Goal: Transaction & Acquisition: Obtain resource

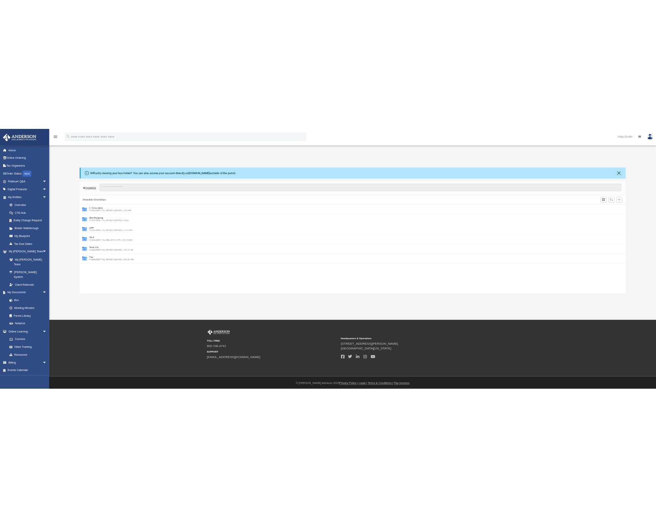
scroll to position [173, 1084]
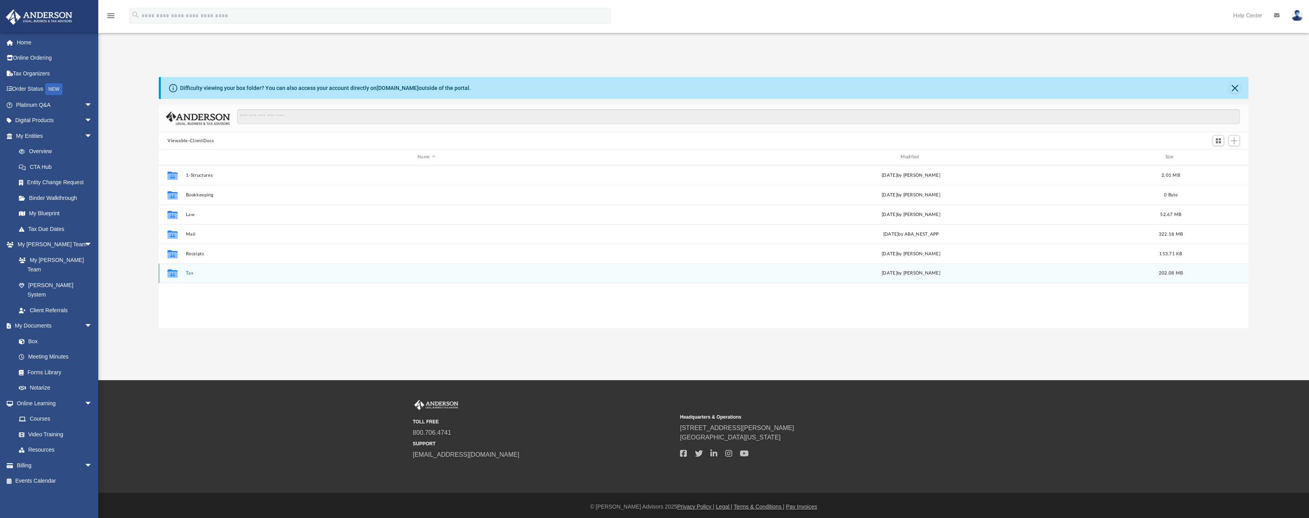
click at [189, 275] on button "Tax" at bounding box center [426, 273] width 481 height 5
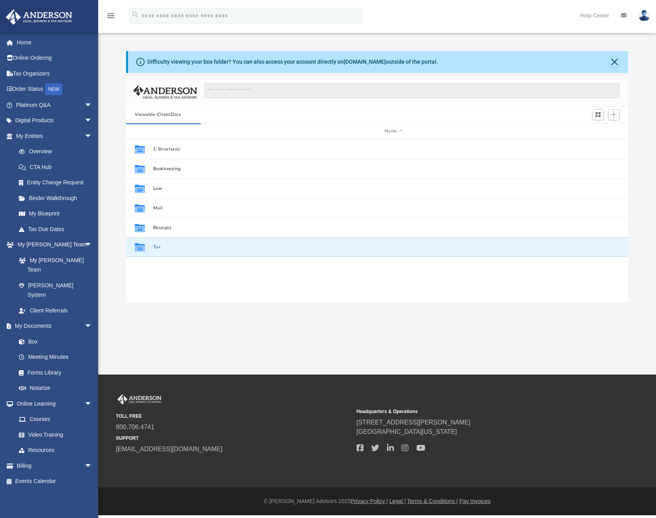
scroll to position [6, 6]
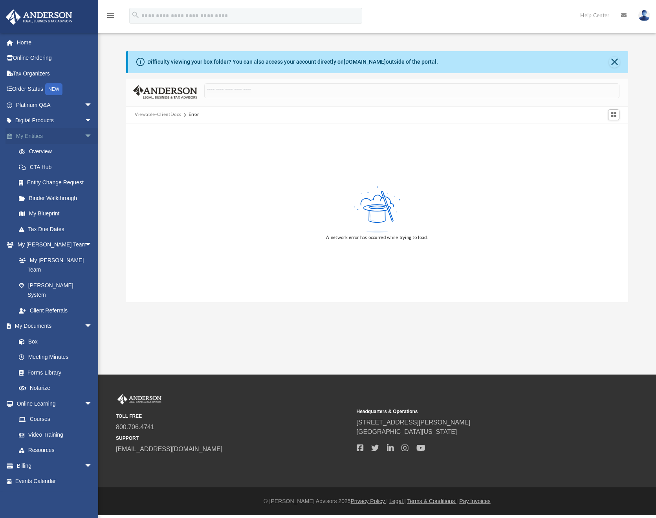
click at [33, 135] on link "My Entities arrow_drop_down" at bounding box center [55, 136] width 99 height 16
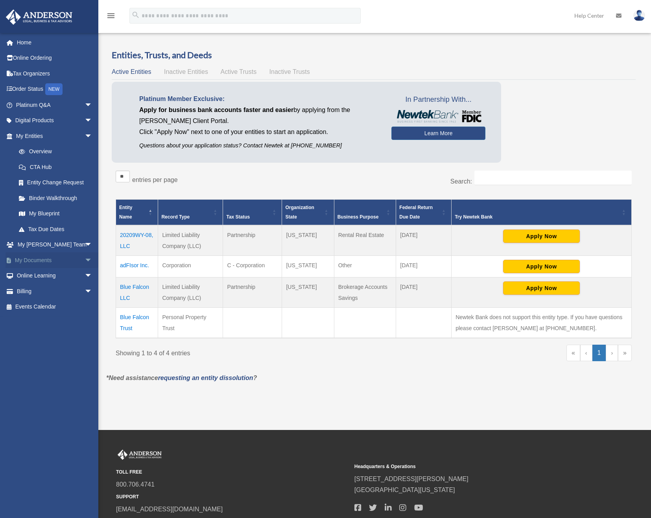
click at [24, 262] on link "My Documents arrow_drop_down" at bounding box center [55, 260] width 99 height 16
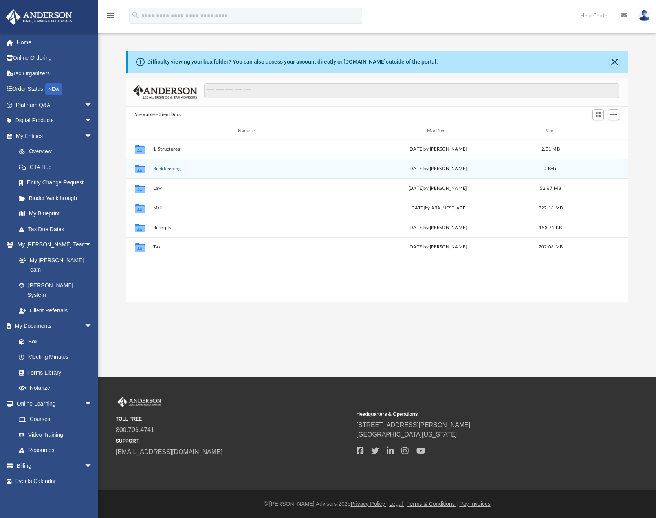
scroll to position [173, 496]
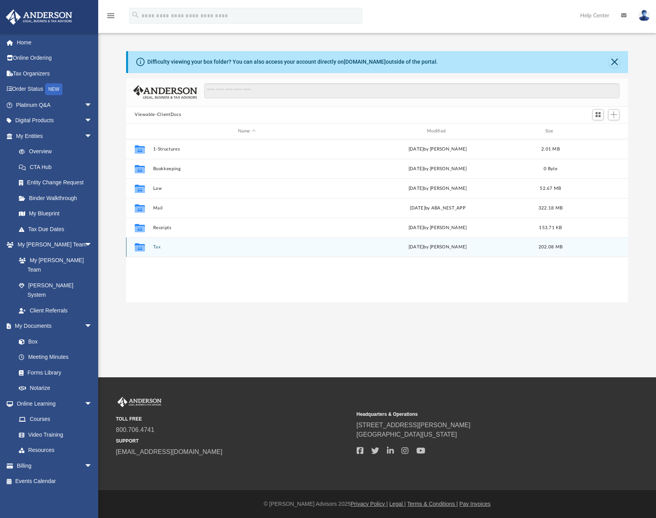
click at [156, 248] on button "Tax" at bounding box center [247, 247] width 188 height 5
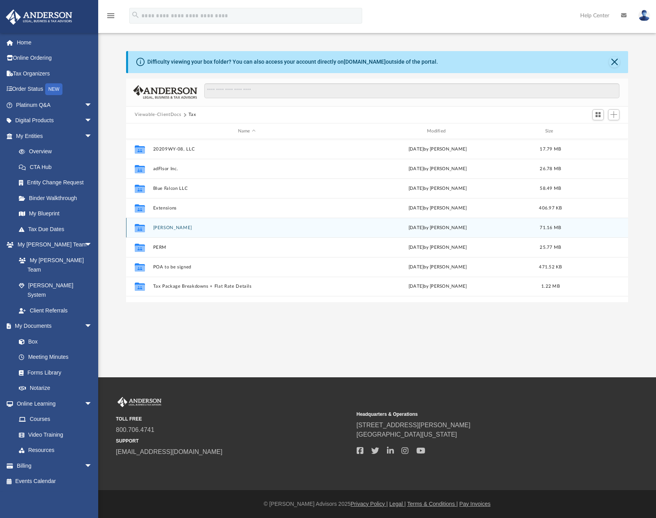
click at [166, 227] on button "[PERSON_NAME]" at bounding box center [247, 227] width 188 height 5
click at [156, 225] on button "2024" at bounding box center [247, 227] width 188 height 5
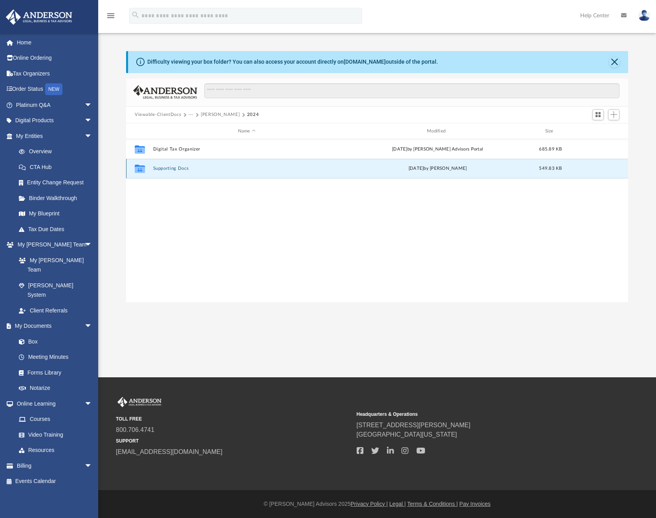
click at [167, 170] on button "Supporting Docs" at bounding box center [247, 168] width 188 height 5
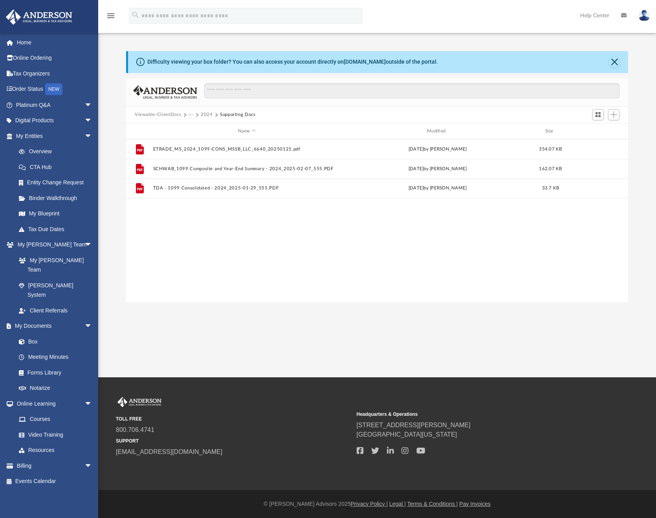
click at [193, 115] on button "···" at bounding box center [191, 114] width 5 height 7
click at [195, 130] on li "Tax" at bounding box center [212, 129] width 39 height 8
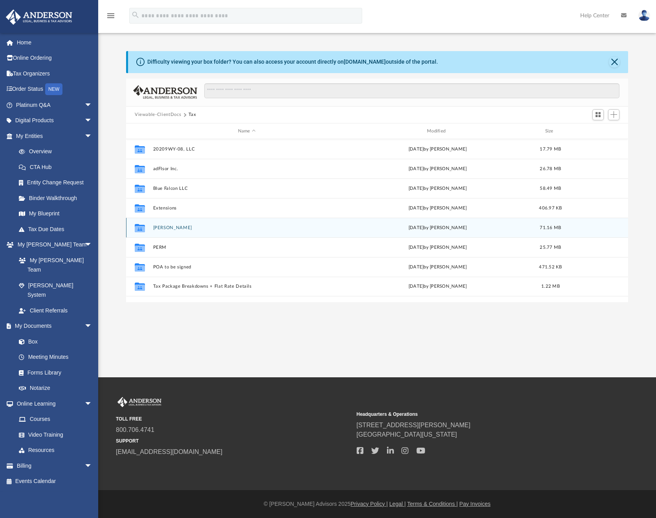
click at [160, 230] on button "[PERSON_NAME]" at bounding box center [247, 227] width 188 height 5
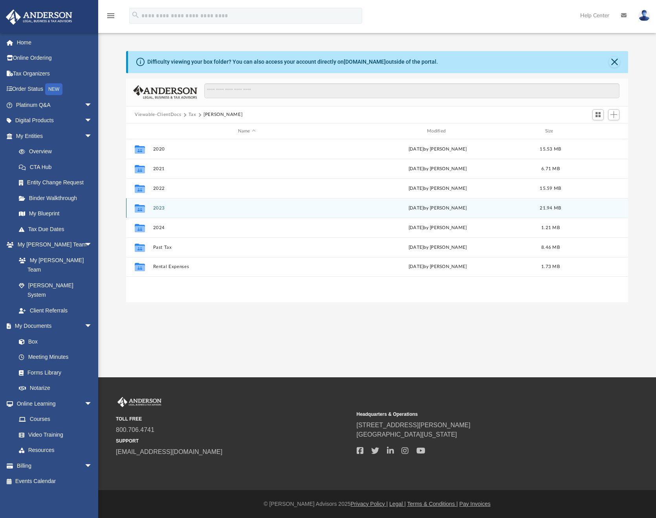
click at [158, 210] on button "2023" at bounding box center [247, 208] width 188 height 5
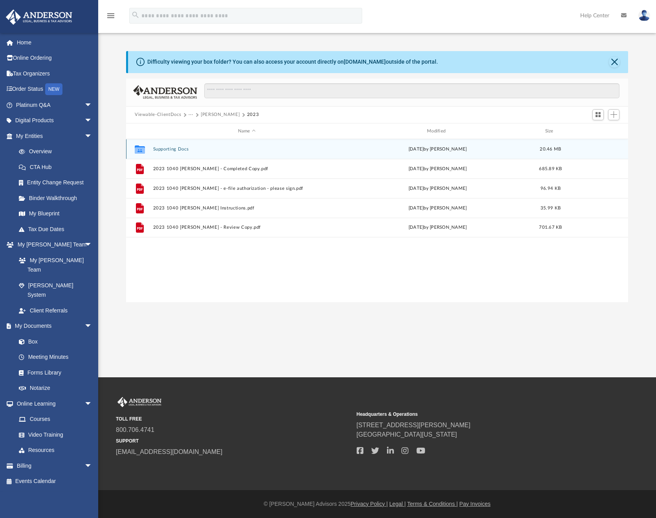
click at [177, 150] on button "Supporting Docs" at bounding box center [247, 149] width 188 height 5
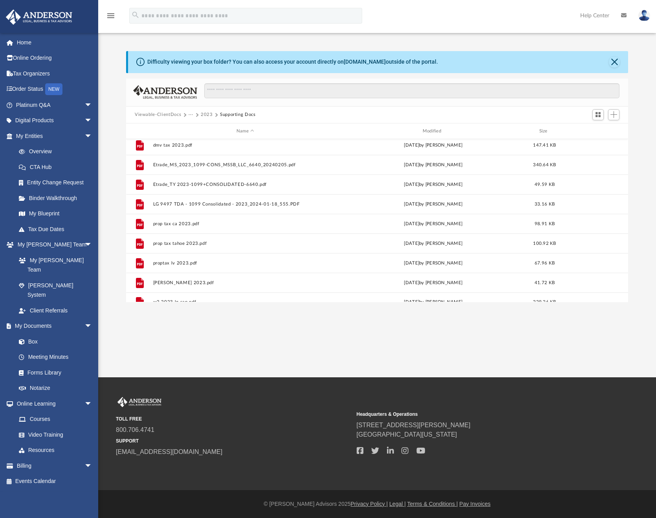
scroll to position [506, 0]
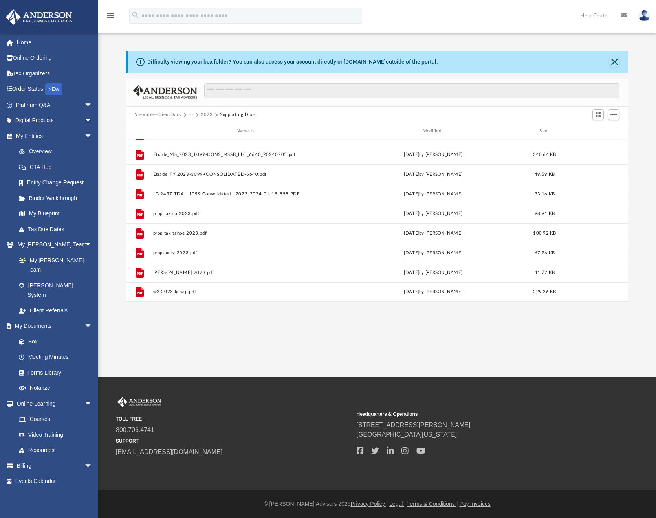
click at [191, 115] on button "···" at bounding box center [191, 114] width 5 height 7
click at [199, 141] on li "[PERSON_NAME]" at bounding box center [212, 141] width 39 height 8
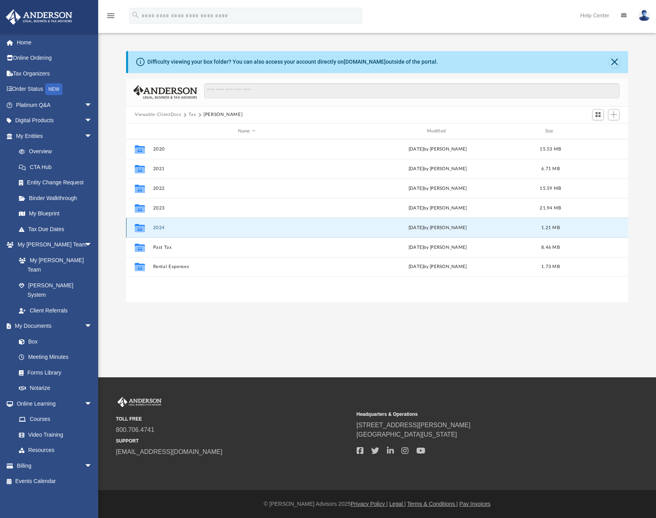
click at [163, 226] on button "2024" at bounding box center [247, 227] width 188 height 5
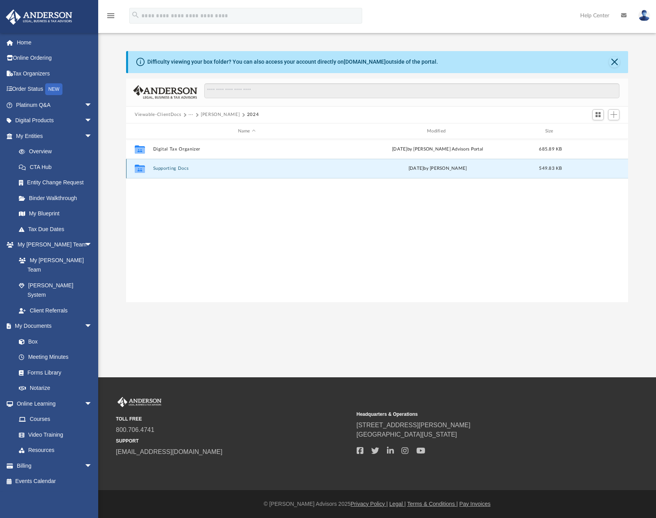
click at [162, 170] on button "Supporting Docs" at bounding box center [247, 168] width 188 height 5
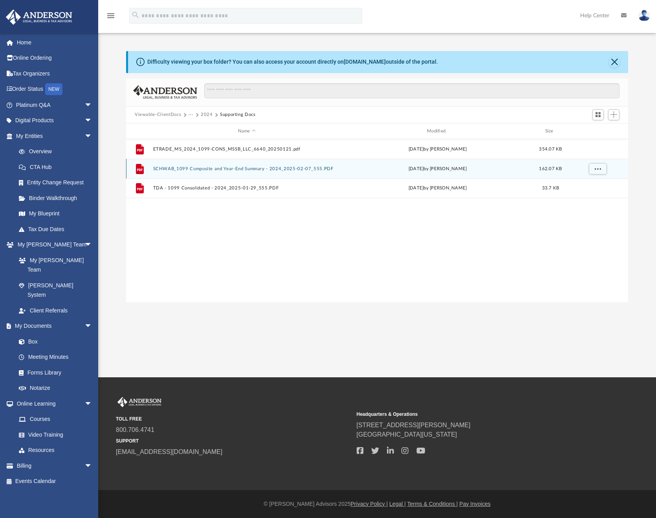
click at [204, 172] on div "File SCHWAB_1099 Composite and Year-End Summary - 2024_2025-02-07_555.PDF [DATE…" at bounding box center [377, 169] width 502 height 20
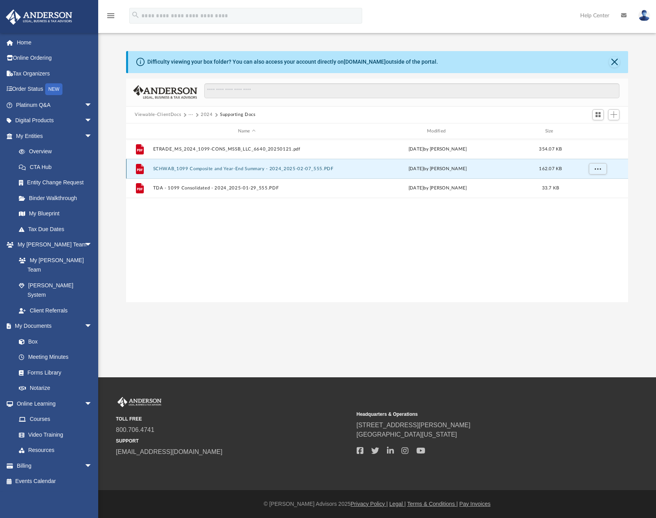
click at [204, 168] on button "SCHWAB_1099 Composite and Year-End Summary - 2024_2025-02-07_555.PDF" at bounding box center [247, 168] width 188 height 5
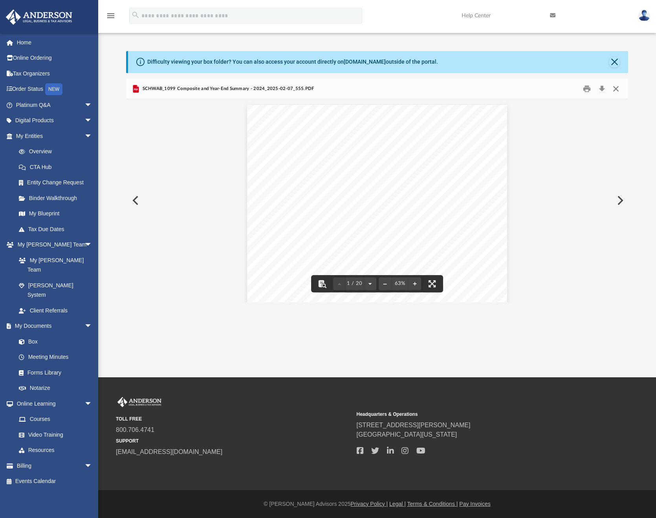
click at [619, 88] on button "Close" at bounding box center [616, 89] width 14 height 12
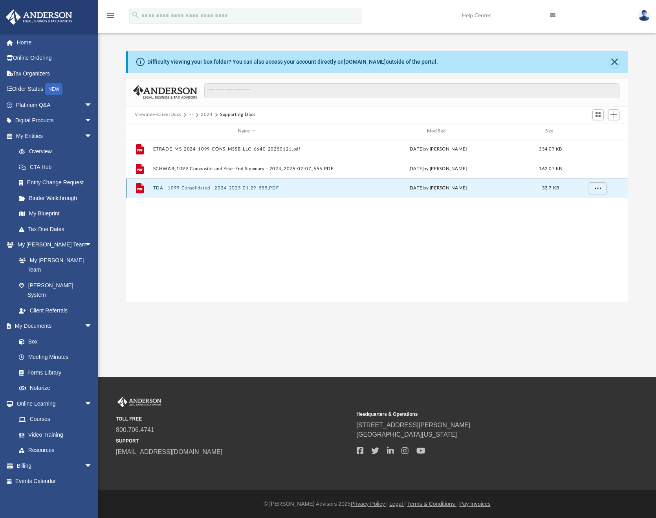
click at [203, 186] on button "TDA - 1099 Consolidated - 2024_2025-01-29_555.PDF" at bounding box center [247, 188] width 188 height 5
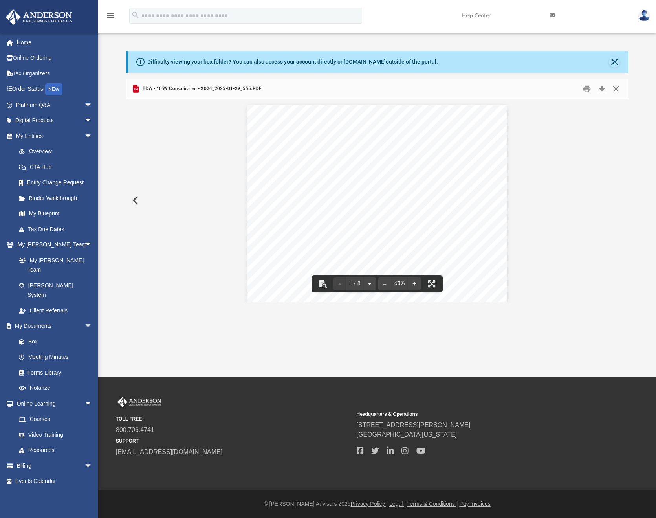
click at [618, 87] on button "Close" at bounding box center [616, 89] width 14 height 12
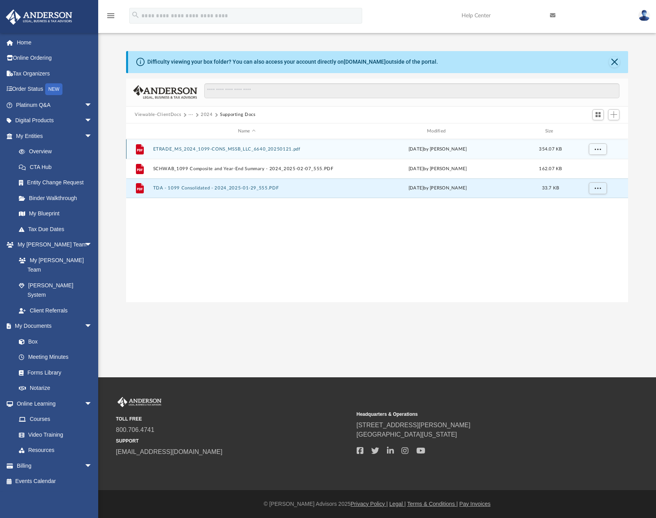
click at [202, 151] on button "ETRADE_MS_2024_1099-CONS_MSSB_LLC_6640_20250121.pdf" at bounding box center [247, 149] width 188 height 5
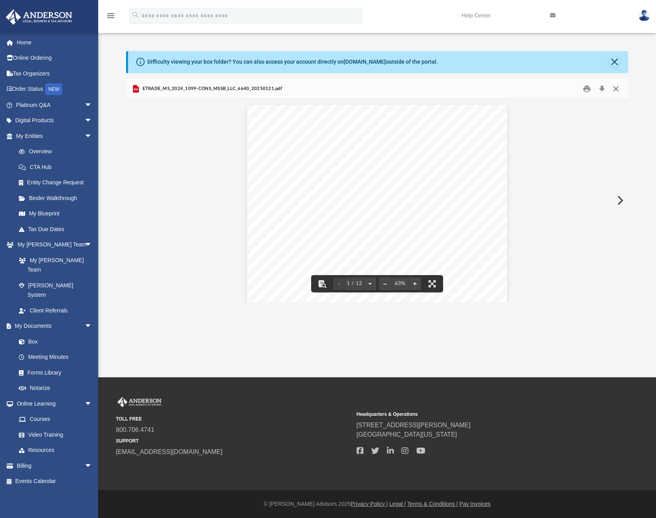
click at [615, 90] on button "Close" at bounding box center [616, 89] width 14 height 12
